Goal: Task Accomplishment & Management: Manage account settings

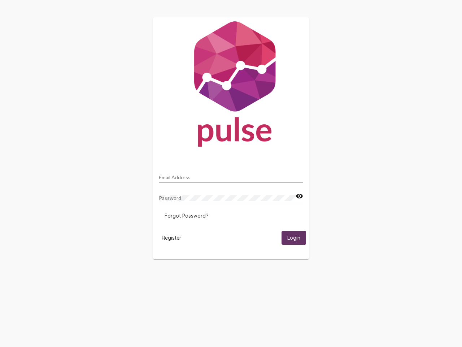
click at [231, 175] on input "Email Address" at bounding box center [231, 177] width 144 height 6
click at [299, 196] on mat-icon "visibility" at bounding box center [300, 196] width 8 height 9
click at [186, 216] on span "Forgot Password?" at bounding box center [187, 215] width 44 height 7
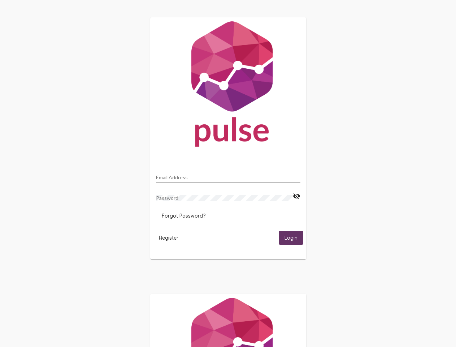
click at [172, 237] on span "Register" at bounding box center [169, 237] width 20 height 7
click at [294, 237] on span "Login" at bounding box center [291, 238] width 13 height 7
